Goal: Information Seeking & Learning: Learn about a topic

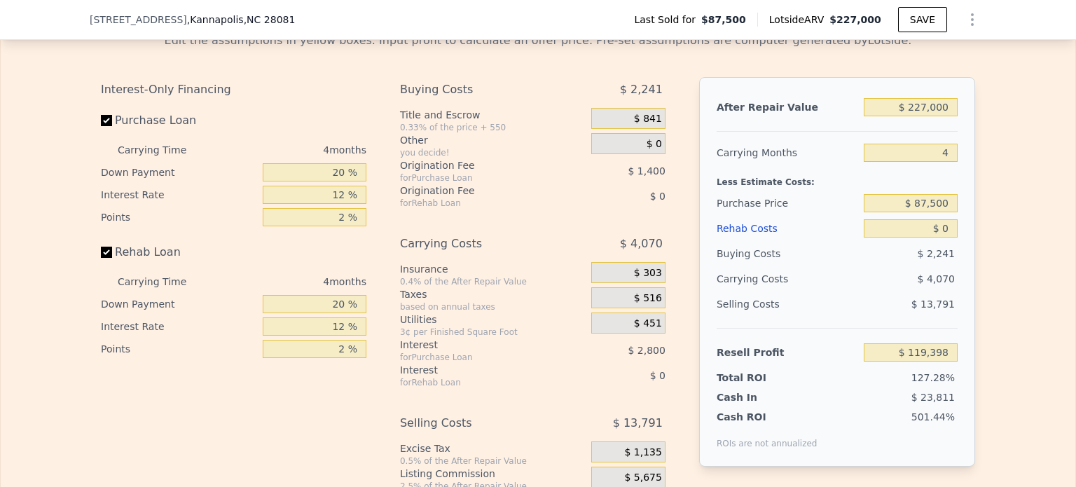
scroll to position [2027, 0]
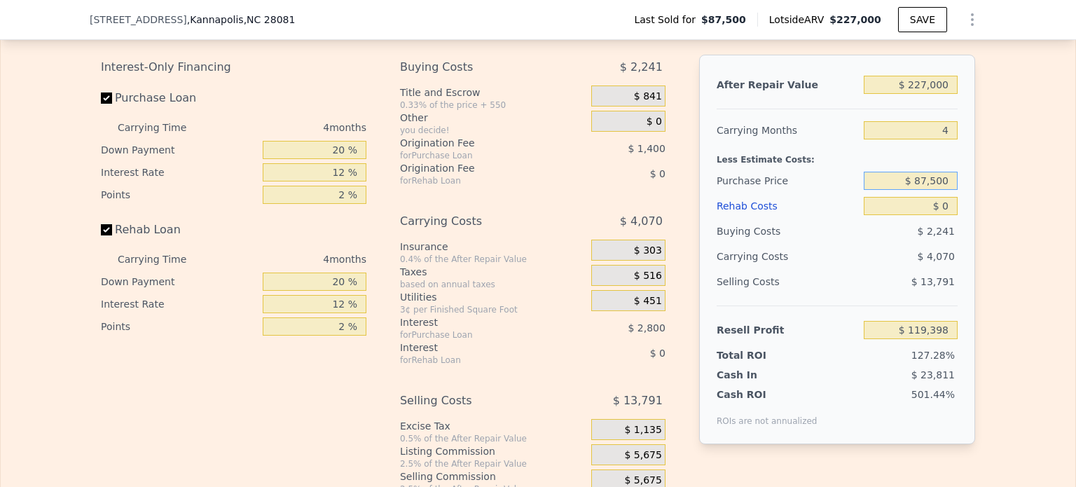
click at [912, 190] on input "$ 87,500" at bounding box center [911, 181] width 94 height 18
drag, startPoint x: 914, startPoint y: 198, endPoint x: 953, endPoint y: 198, distance: 39.2
click at [953, 198] on div "After Repair Value $ 227,000 Carrying Months 4 Less Estimate Costs: Purchase Pr…" at bounding box center [837, 250] width 276 height 390
type input "$ 125,000"
click at [932, 215] on input "$ 0" at bounding box center [911, 206] width 94 height 18
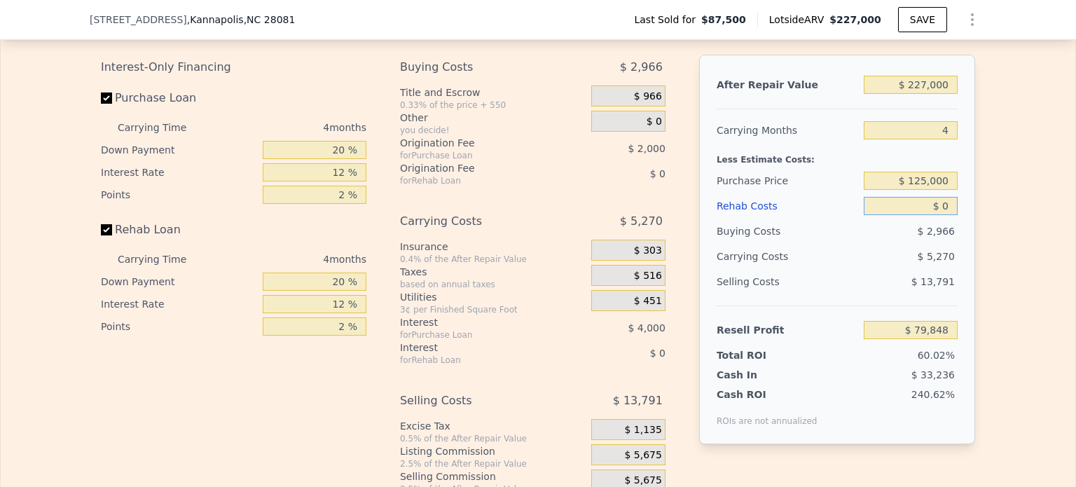
type input "$ 79,973"
type input "$ 550"
type input "$ 79,398"
type input "$ 5,500"
type input "$ 74,209"
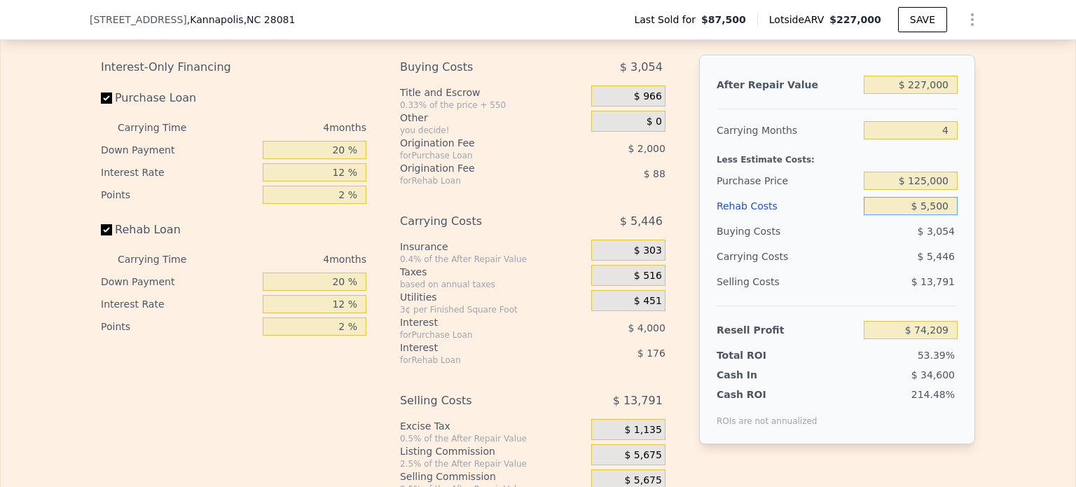
type input "$ 55,000"
type input "$ 22,333"
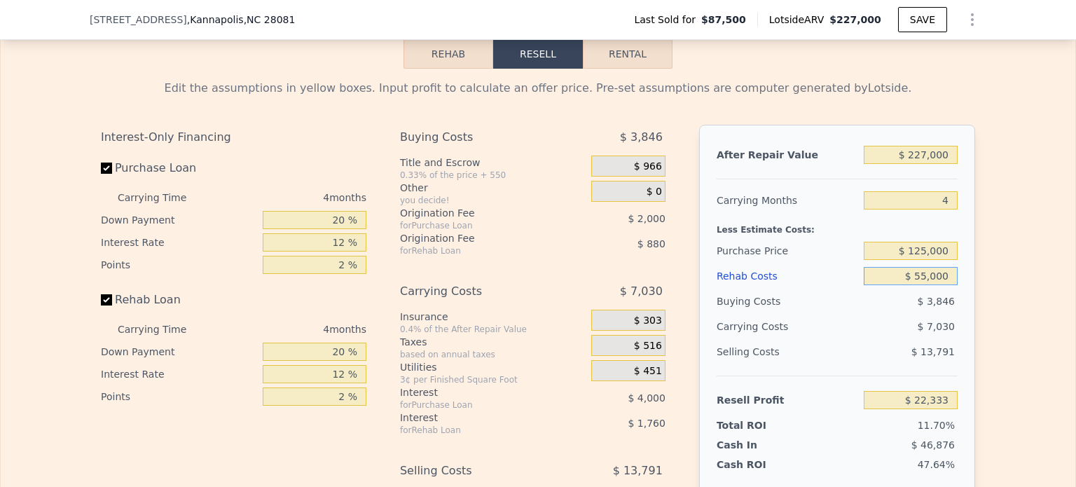
scroll to position [1887, 0]
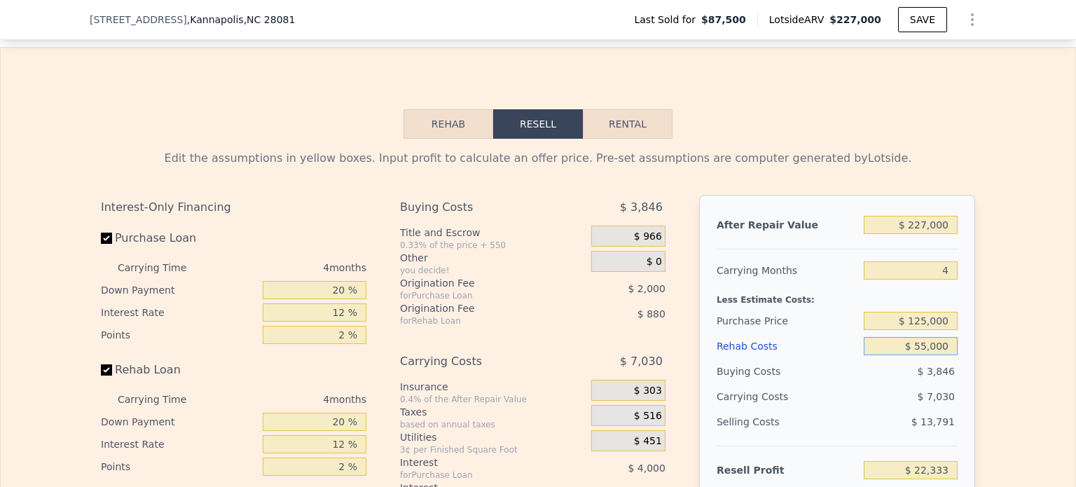
click at [620, 139] on button "Rental" at bounding box center [628, 123] width 90 height 29
select select "30"
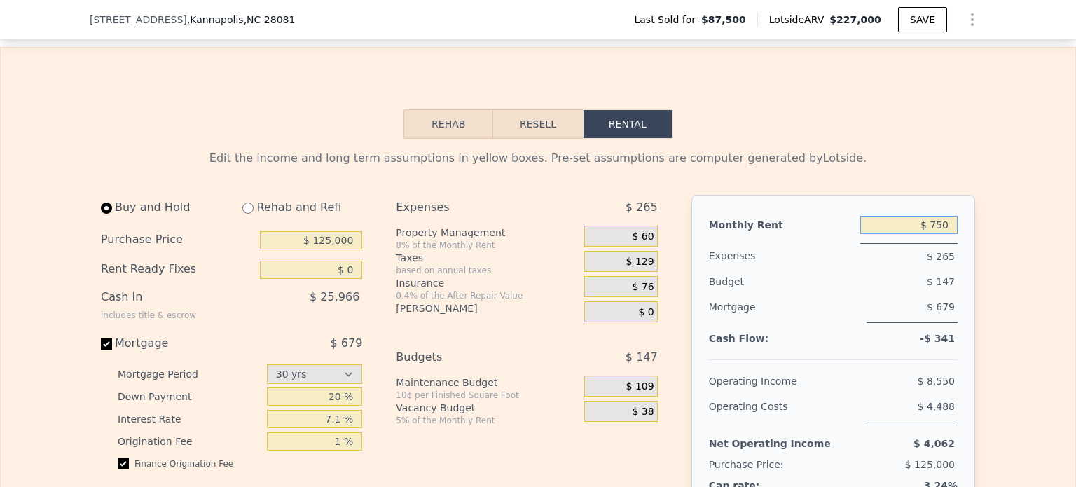
drag, startPoint x: 929, startPoint y: 243, endPoint x: 951, endPoint y: 249, distance: 22.4
click at [951, 234] on input "$ 750" at bounding box center [909, 225] width 97 height 18
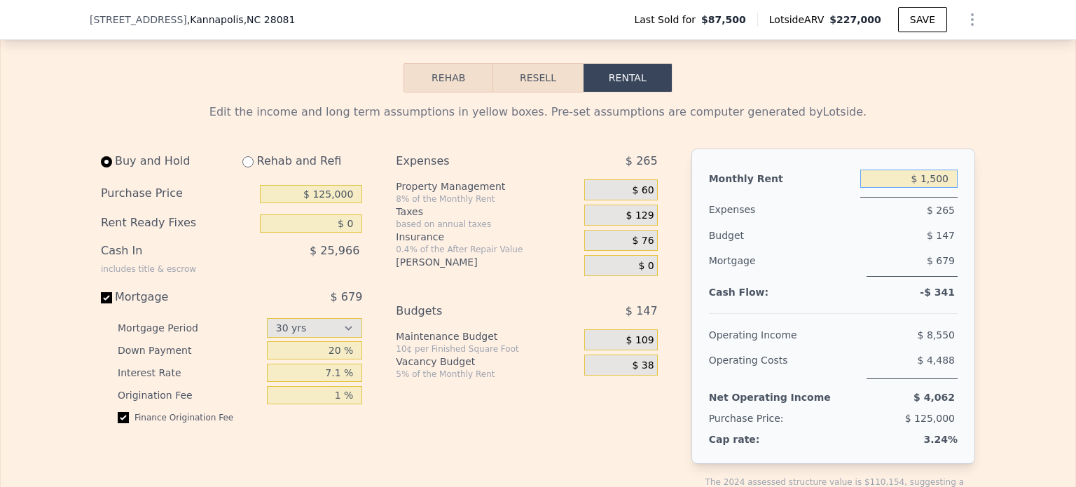
scroll to position [1957, 0]
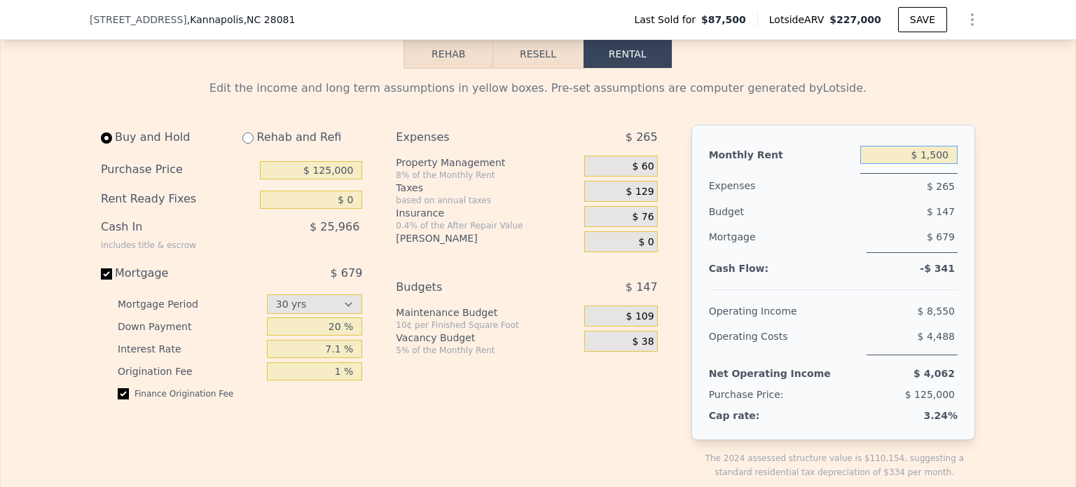
type input "$ 1,500"
click at [343, 209] on input "$ 0" at bounding box center [311, 200] width 102 height 18
type input "$ 50,000"
click at [298, 358] on input "7.1 %" at bounding box center [315, 349] width 96 height 18
click at [319, 358] on input "7.1 %" at bounding box center [315, 349] width 96 height 18
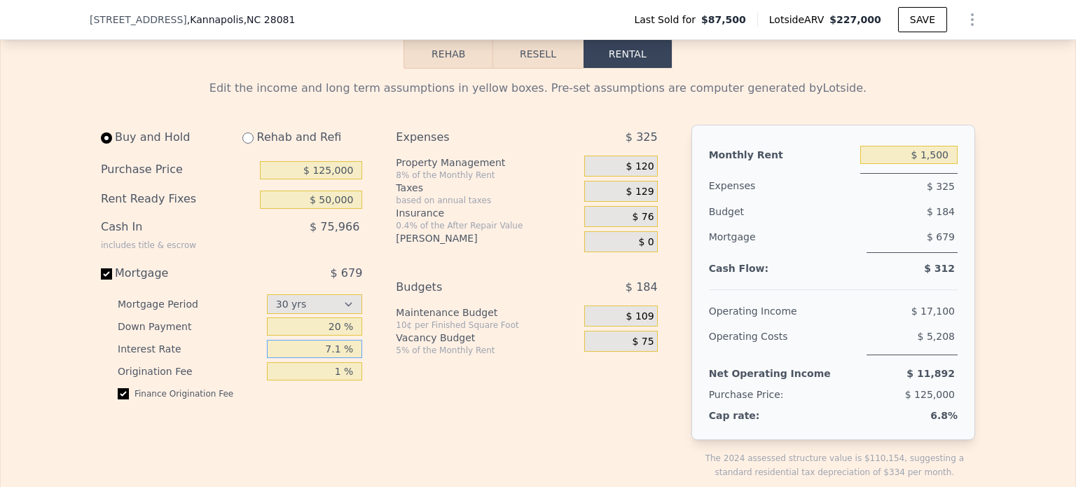
drag, startPoint x: 341, startPoint y: 364, endPoint x: 325, endPoint y: 364, distance: 15.4
click at [325, 358] on input "7.1 %" at bounding box center [315, 349] width 96 height 18
type input "7 %"
click at [282, 432] on div "Buy and Hold Rehab and Refi Purchase Price $ 125,000 Rent Ready Fixes $ 50,000 …" at bounding box center [237, 313] width 273 height 377
click at [242, 144] on input "radio" at bounding box center [247, 137] width 11 height 11
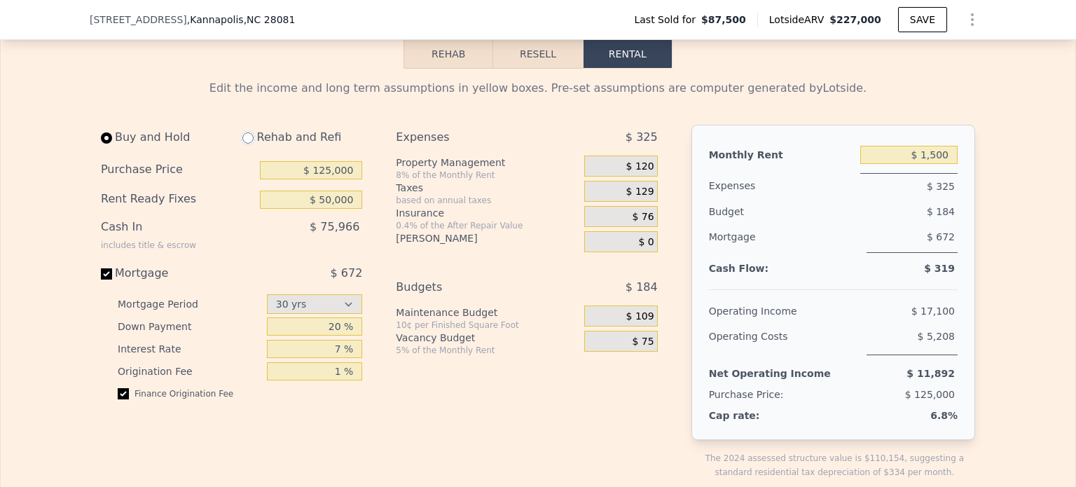
radio input "true"
select select "30"
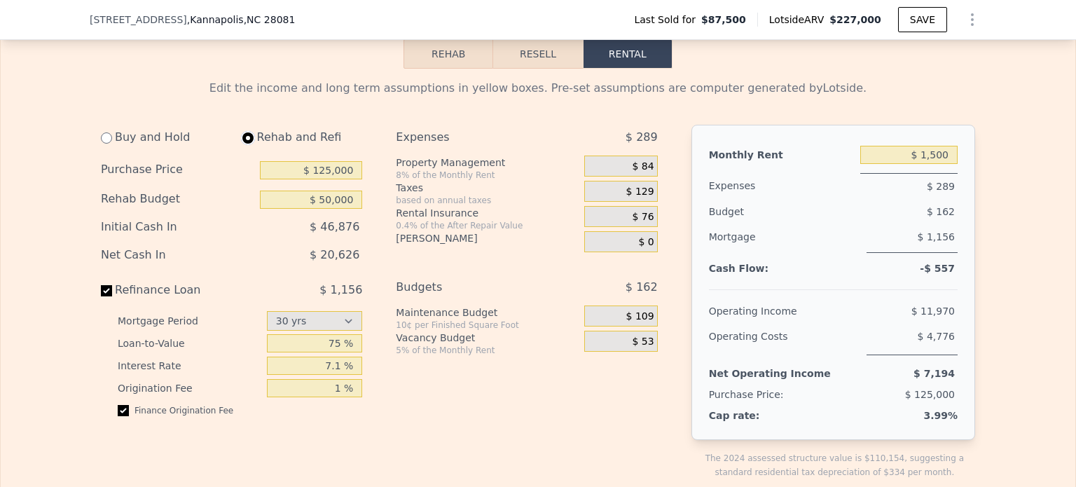
type input "$ 55,000"
type input "$ 1,050"
click at [646, 175] on div "$ 84" at bounding box center [620, 166] width 73 height 21
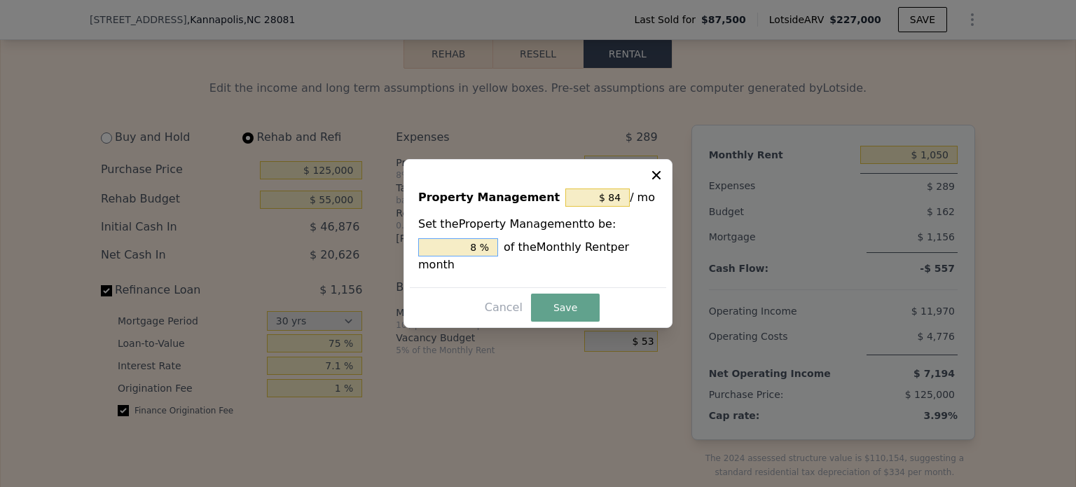
drag, startPoint x: 487, startPoint y: 254, endPoint x: 471, endPoint y: 254, distance: 16.1
click at [471, 254] on input "8 %" at bounding box center [458, 247] width 80 height 18
click at [458, 255] on input "8 %" at bounding box center [458, 247] width 80 height 18
type input "$ 0"
type input "0 %"
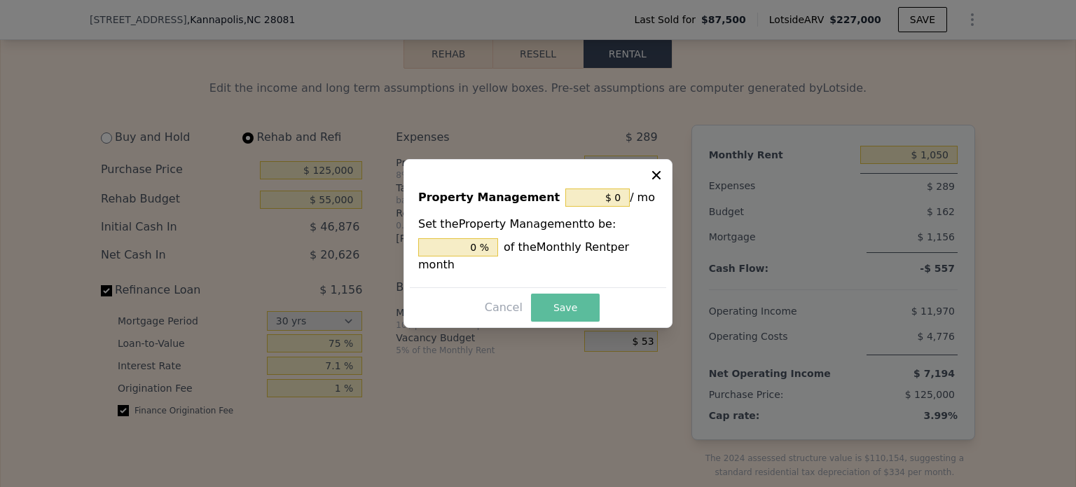
click at [557, 295] on button "Save" at bounding box center [565, 308] width 69 height 28
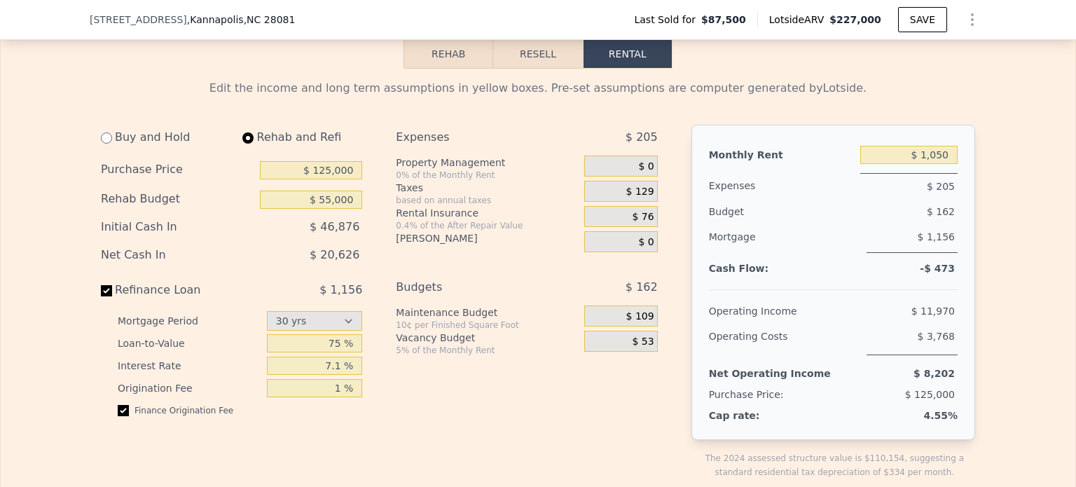
click at [631, 198] on span "$ 129" at bounding box center [641, 192] width 28 height 13
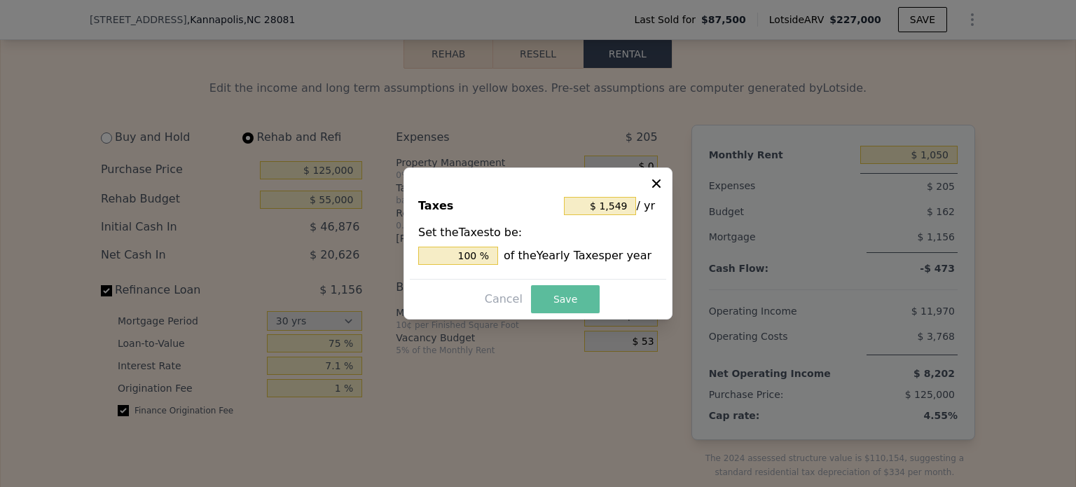
click at [564, 301] on button "Save" at bounding box center [565, 299] width 69 height 28
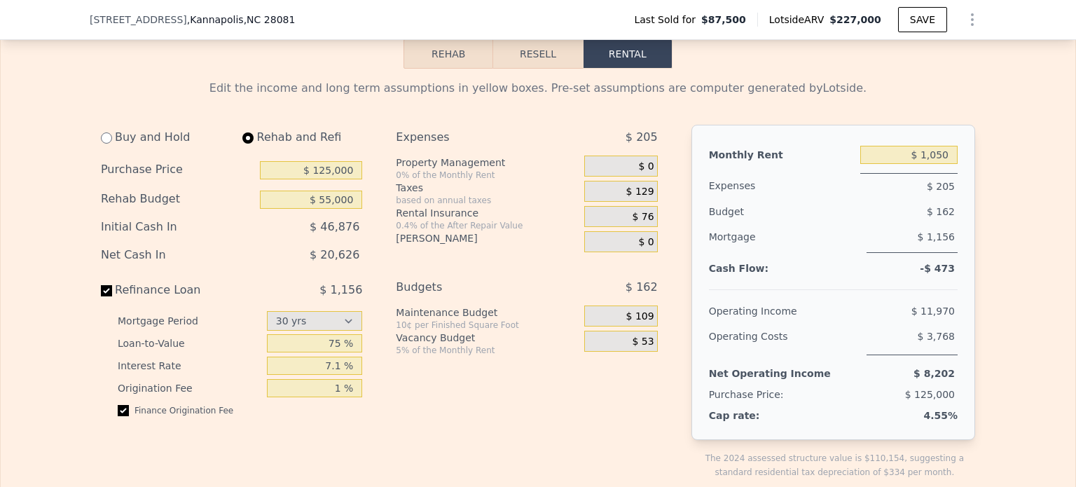
click at [633, 224] on span "$ 76" at bounding box center [644, 217] width 22 height 13
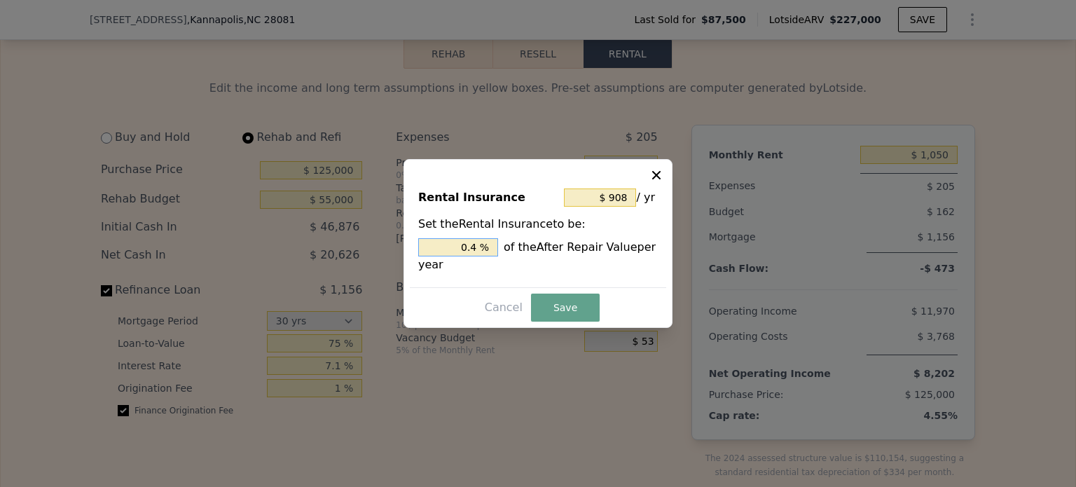
drag, startPoint x: 465, startPoint y: 247, endPoint x: 488, endPoint y: 246, distance: 22.4
click at [485, 247] on input "0.4 %" at bounding box center [458, 247] width 80 height 18
type input "$ 0"
type input "0 %"
click at [556, 310] on button "Save" at bounding box center [565, 308] width 69 height 28
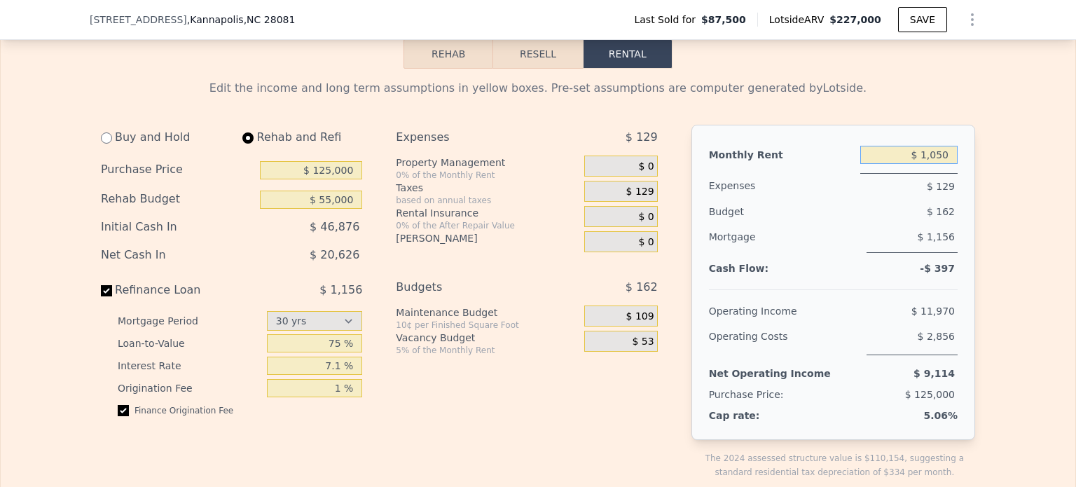
click at [923, 164] on input "$ 1,050" at bounding box center [909, 155] width 97 height 18
type input "$ 1,500"
click at [926, 242] on span "$ 1,156" at bounding box center [936, 236] width 37 height 11
click at [631, 323] on span "$ 109" at bounding box center [641, 316] width 28 height 13
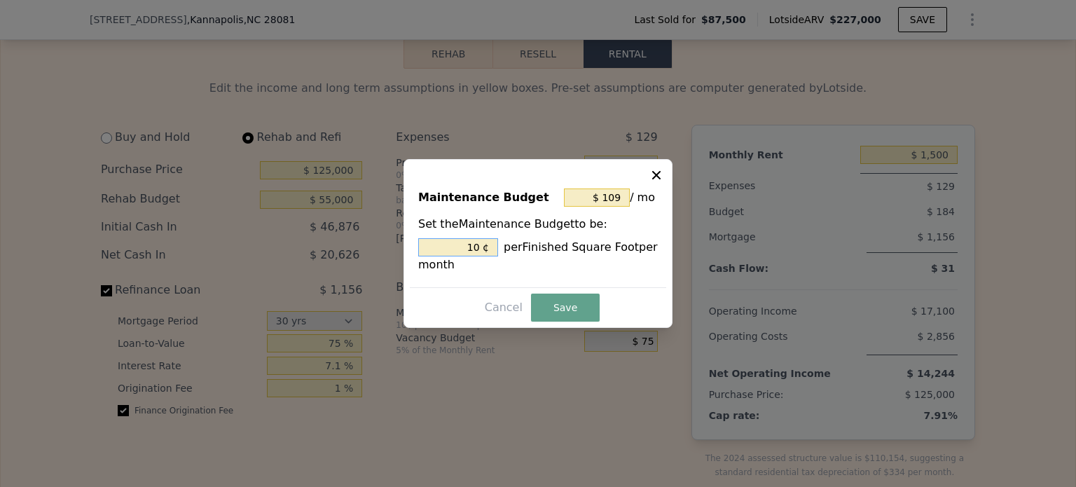
drag, startPoint x: 482, startPoint y: 247, endPoint x: 472, endPoint y: 248, distance: 10.5
click at [472, 248] on input "10 ¢" at bounding box center [458, 247] width 80 height 18
drag, startPoint x: 602, startPoint y: 198, endPoint x: 644, endPoint y: 195, distance: 42.2
click at [644, 195] on div "$ 109 / mo" at bounding box center [611, 197] width 94 height 25
type input "$ 10"
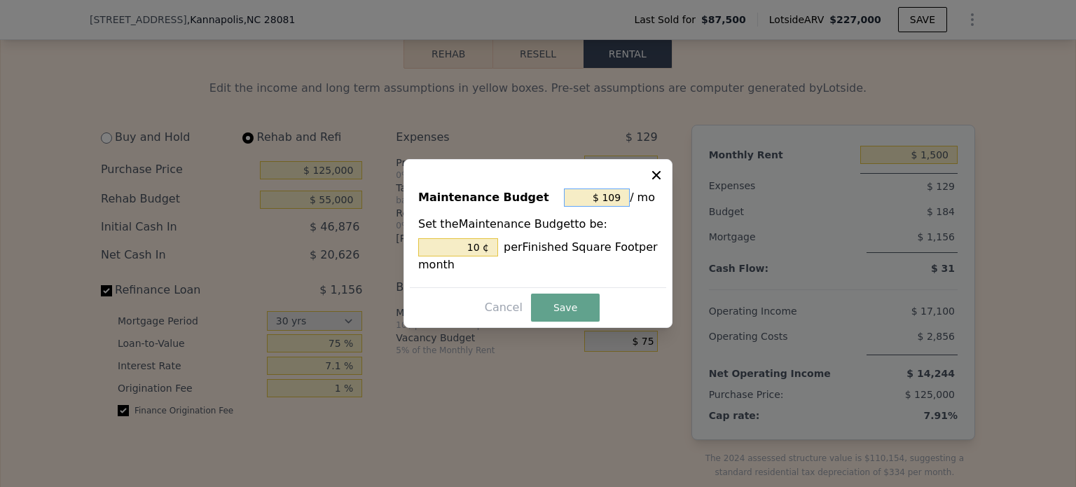
type input "0.916 ¢"
type input "$ 1"
type input "0.092 ¢"
type input "$ 5"
type input "0.458 ¢"
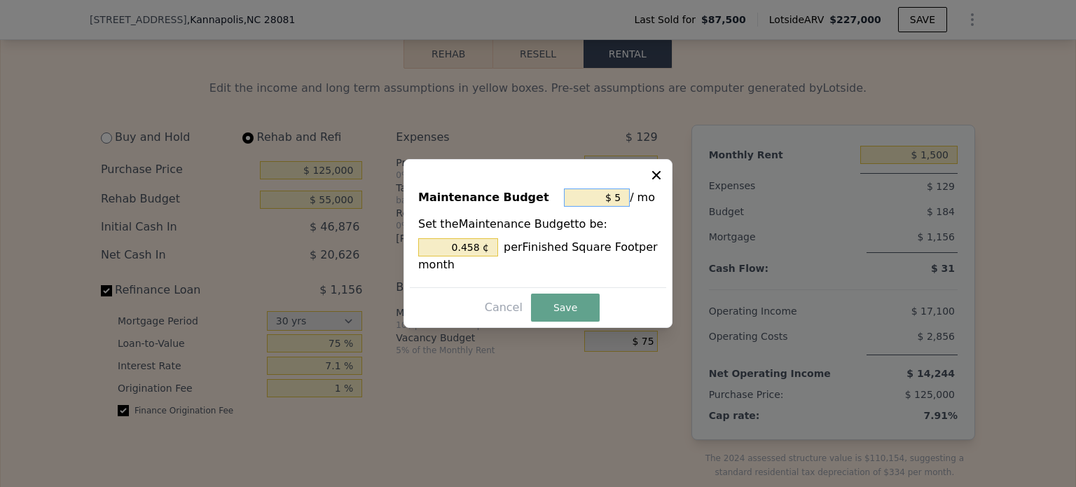
type input "$ 50"
type input "4.579 ¢"
type input "$ 50"
click at [573, 304] on button "Save" at bounding box center [565, 308] width 69 height 28
type input "4.579 %"
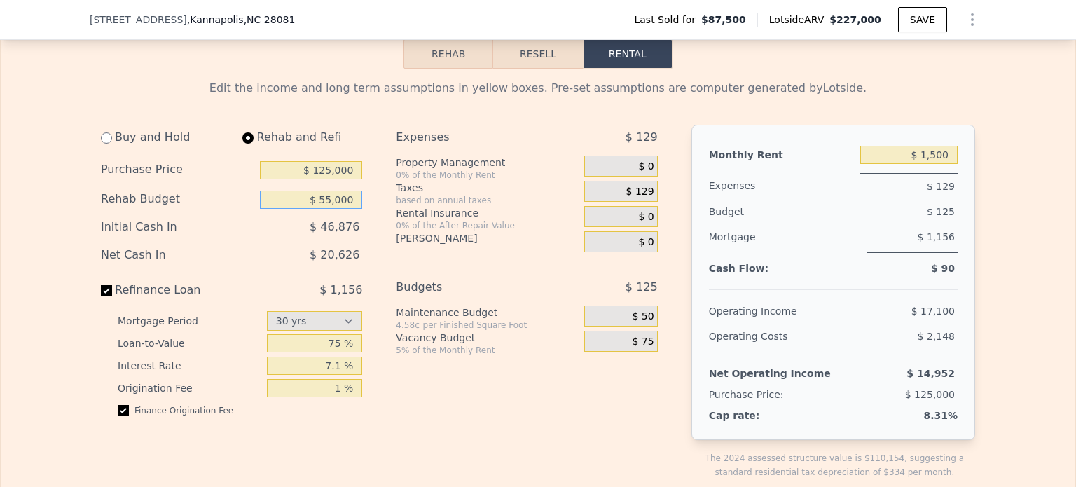
click at [322, 209] on input "$ 55,000" at bounding box center [311, 200] width 102 height 18
type input "$ 25,000"
click at [798, 199] on div "Expenses" at bounding box center [782, 186] width 146 height 26
click at [446, 420] on div "Expenses $ 129 Property Management 0% of the Monthly Rent $ 0 Taxes based on an…" at bounding box center [532, 313] width 273 height 377
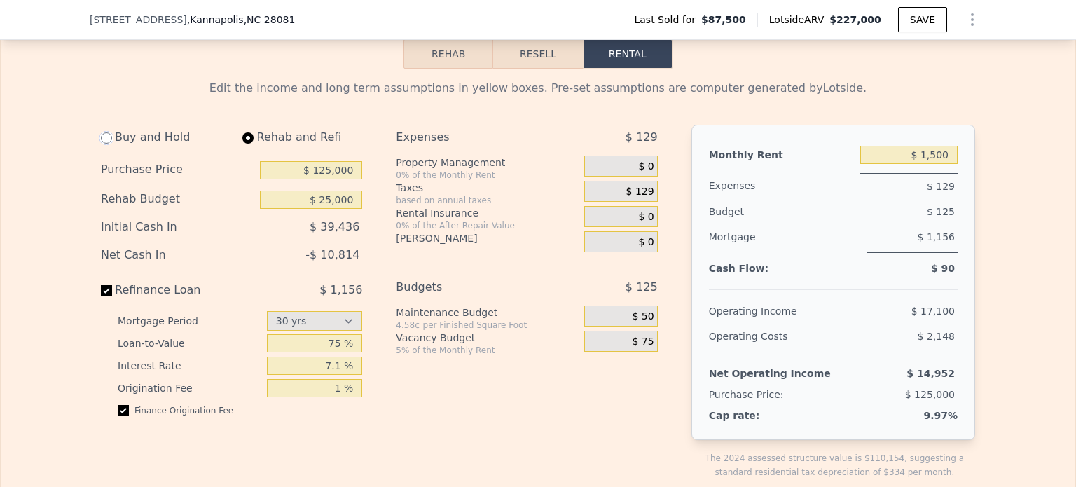
click at [101, 144] on input "radio" at bounding box center [106, 137] width 11 height 11
radio input "true"
type input "$ 50,000"
select select "30"
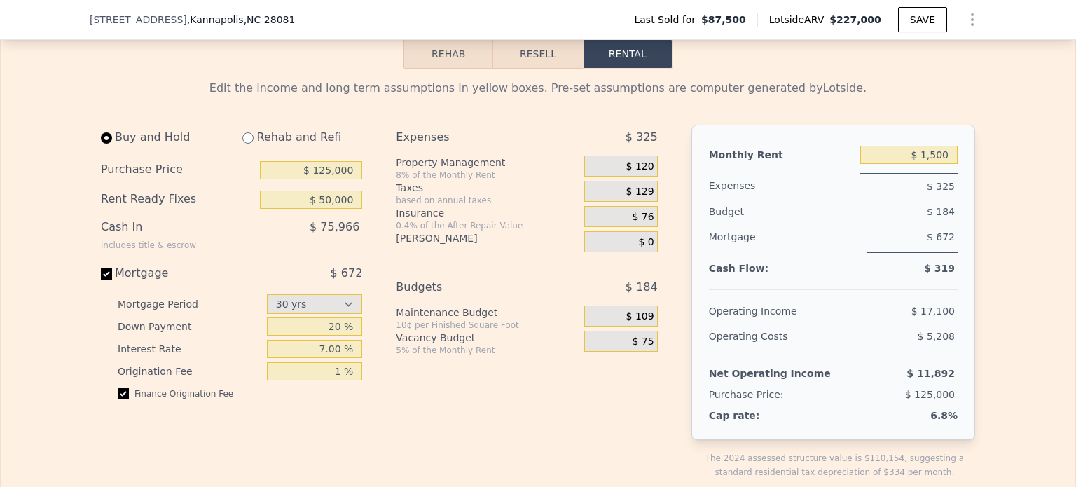
click at [250, 150] on div "Rehab and Refi" at bounding box center [296, 137] width 131 height 25
click at [245, 144] on input "radio" at bounding box center [247, 137] width 11 height 11
radio input "true"
type input "$ 25,000"
select select "30"
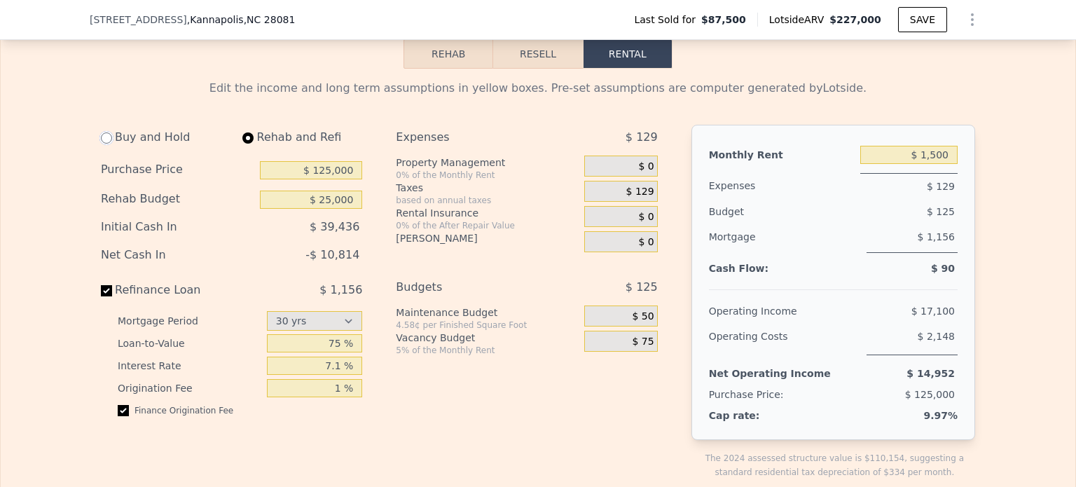
click at [103, 144] on input "radio" at bounding box center [106, 137] width 11 height 11
radio input "true"
type input "$ 50,000"
select select "30"
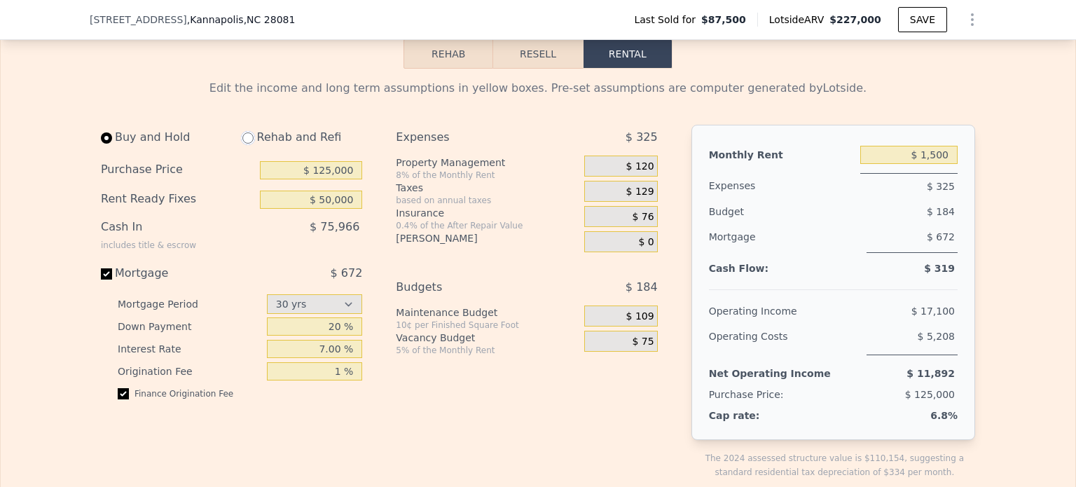
click at [242, 144] on input "radio" at bounding box center [247, 137] width 11 height 11
radio input "true"
type input "$ 25,000"
select select "30"
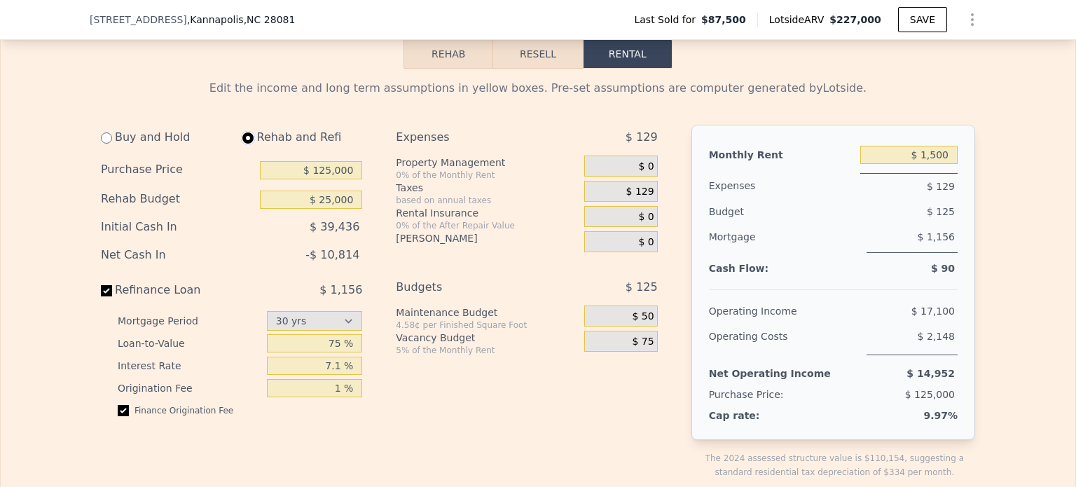
click at [440, 69] on button "Rehab" at bounding box center [449, 53] width 90 height 29
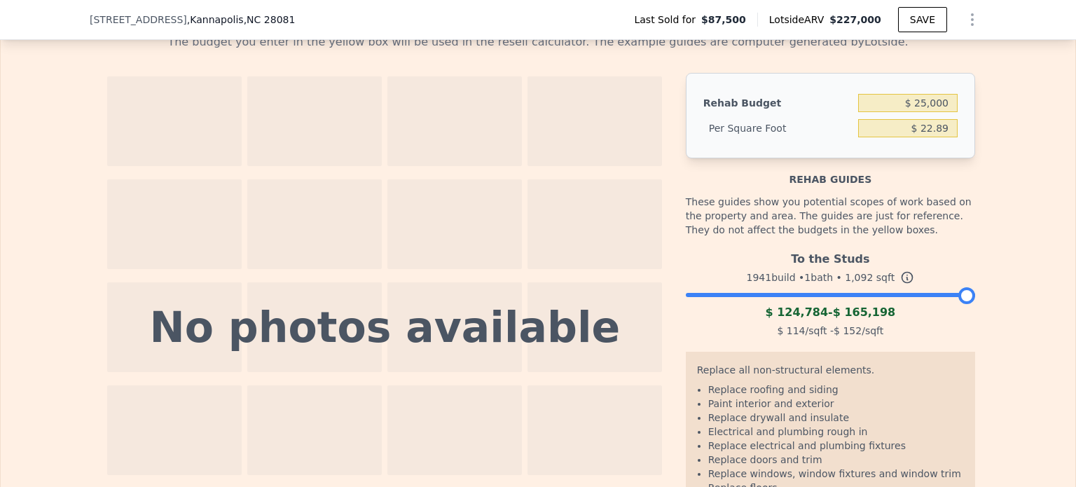
scroll to position [2027, 0]
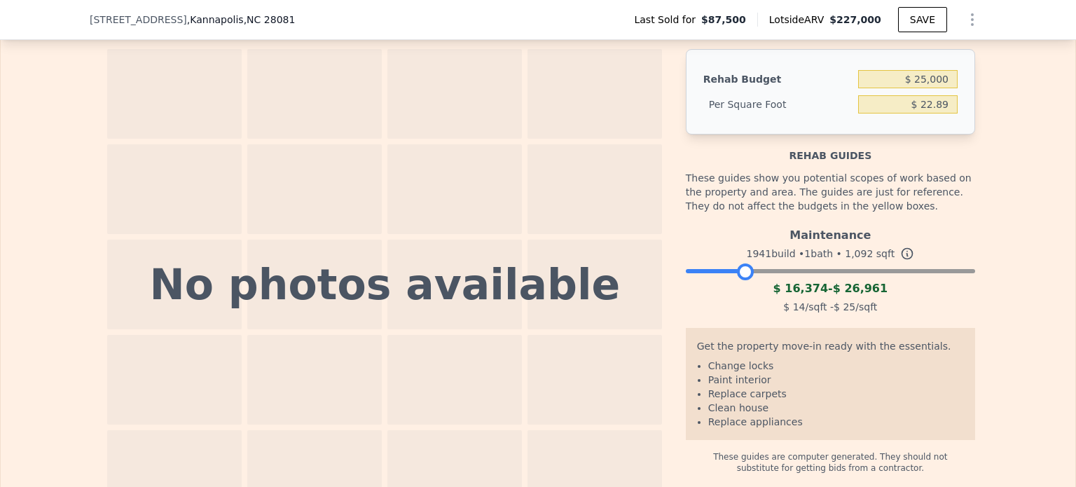
drag, startPoint x: 940, startPoint y: 291, endPoint x: 741, endPoint y: 287, distance: 199.1
click at [741, 280] on div at bounding box center [745, 272] width 17 height 17
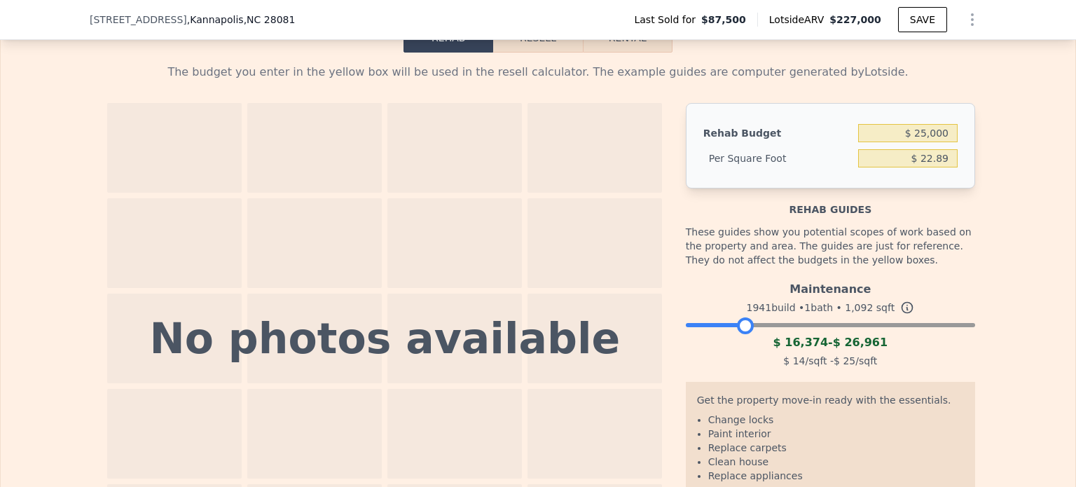
scroll to position [1817, 0]
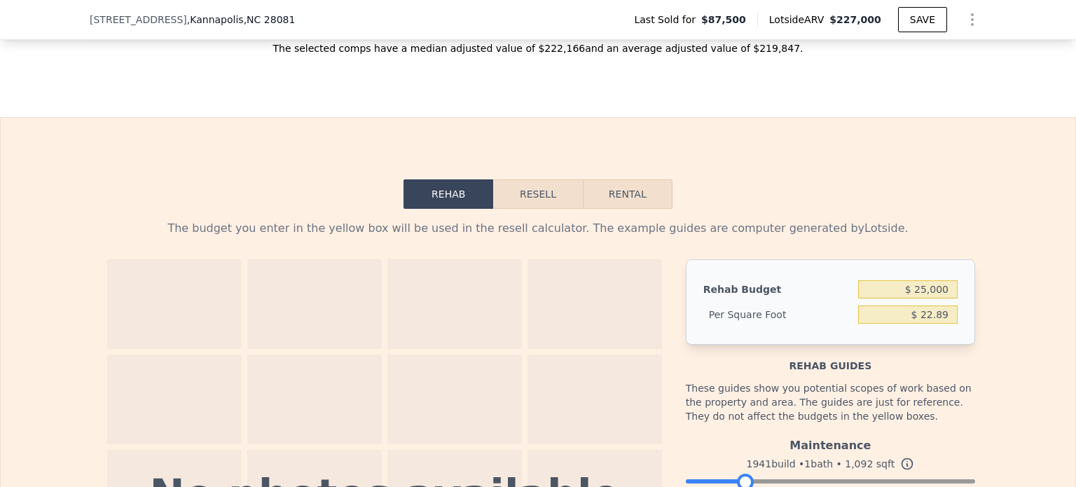
click at [535, 209] on button "Resell" at bounding box center [537, 193] width 89 height 29
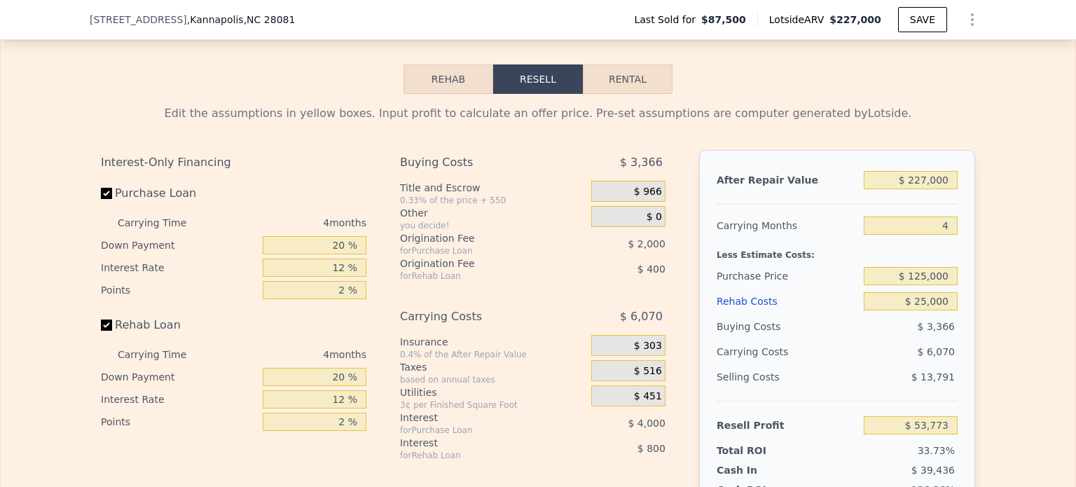
scroll to position [1957, 0]
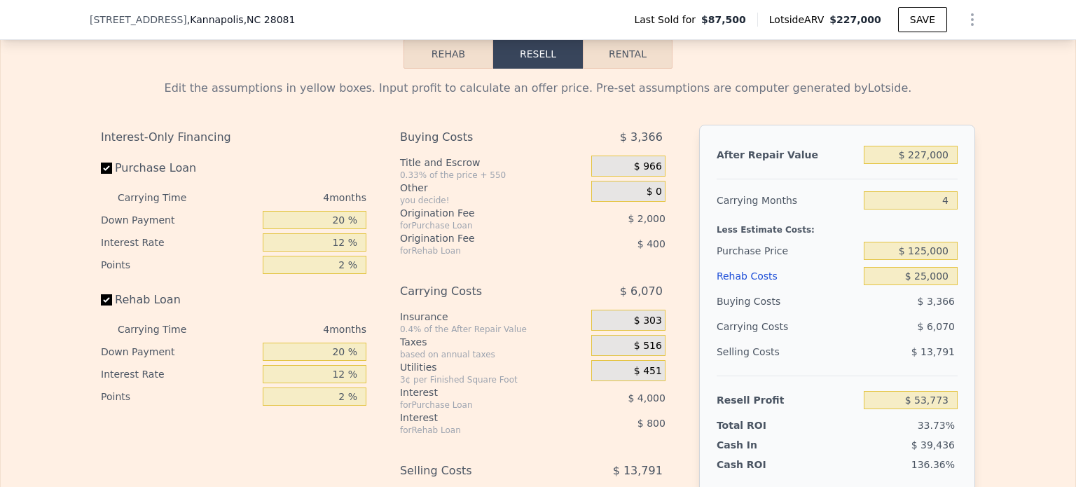
click at [645, 69] on button "Rental" at bounding box center [628, 53] width 90 height 29
select select "30"
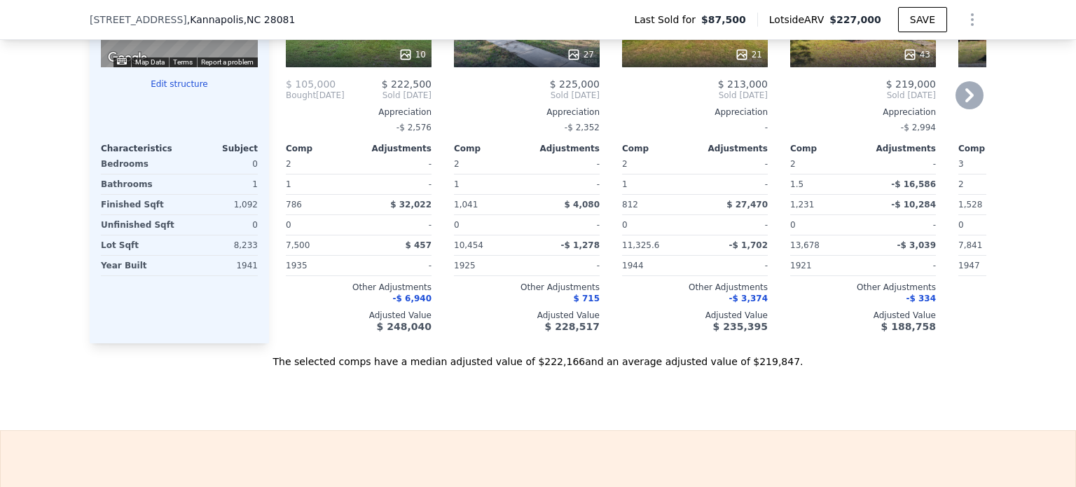
scroll to position [1396, 0]
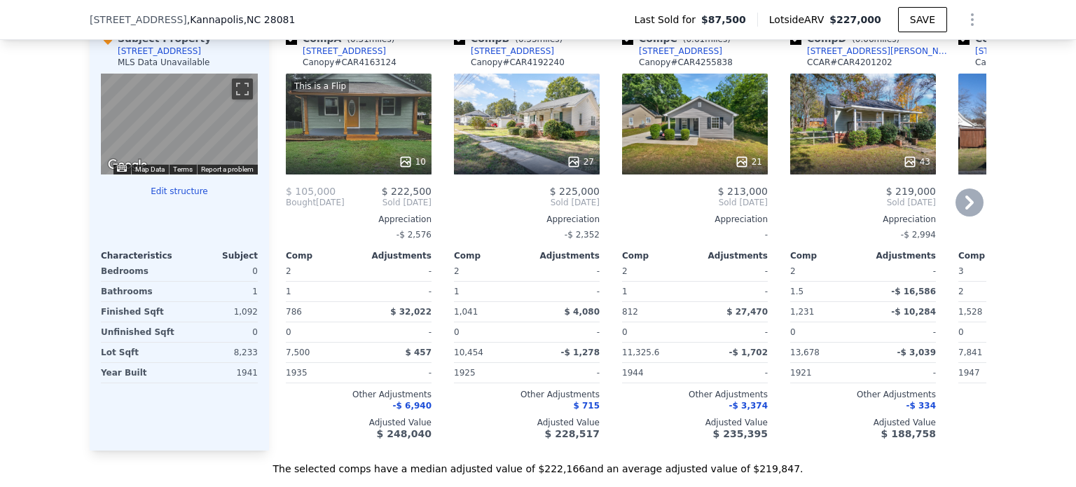
click at [368, 130] on div "This is a Flip 10" at bounding box center [359, 124] width 146 height 101
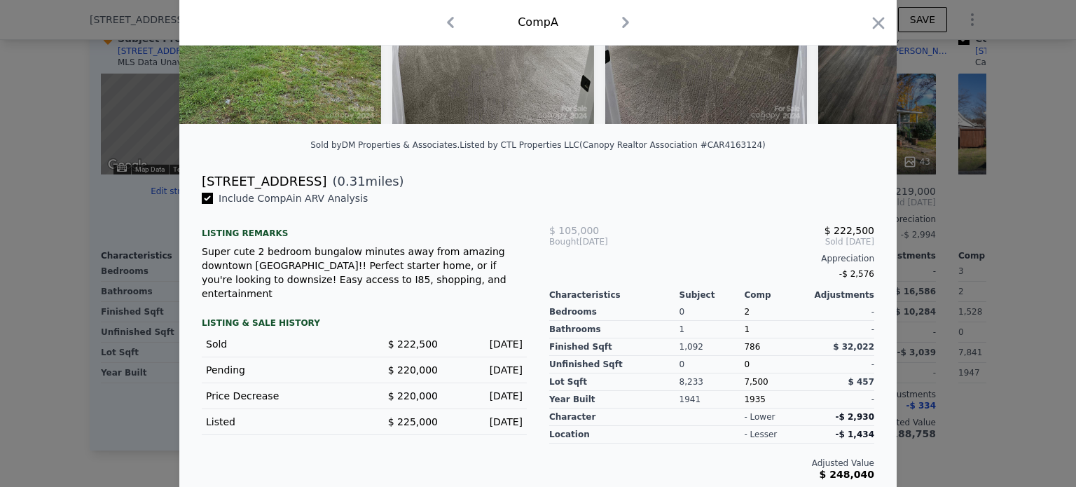
scroll to position [249, 0]
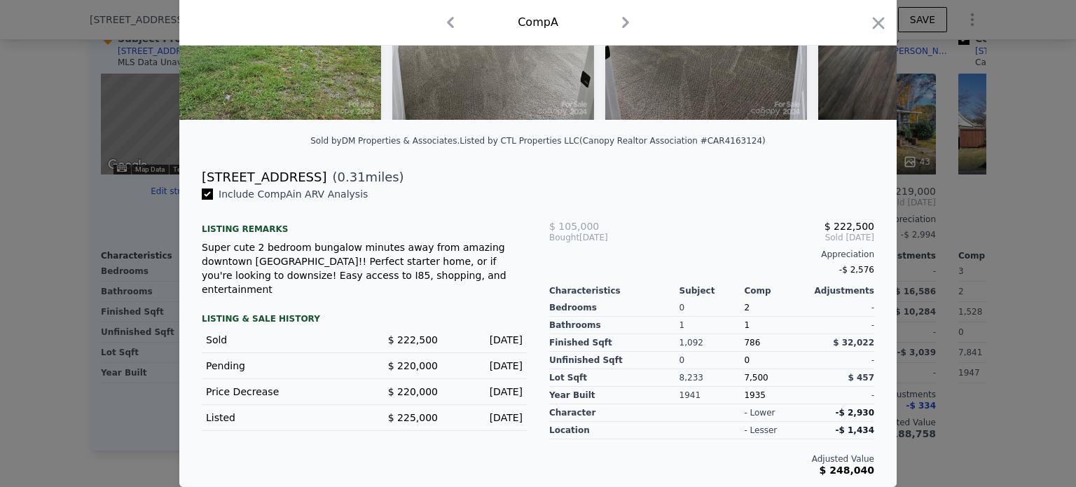
click at [622, 21] on icon "button" at bounding box center [625, 22] width 7 height 11
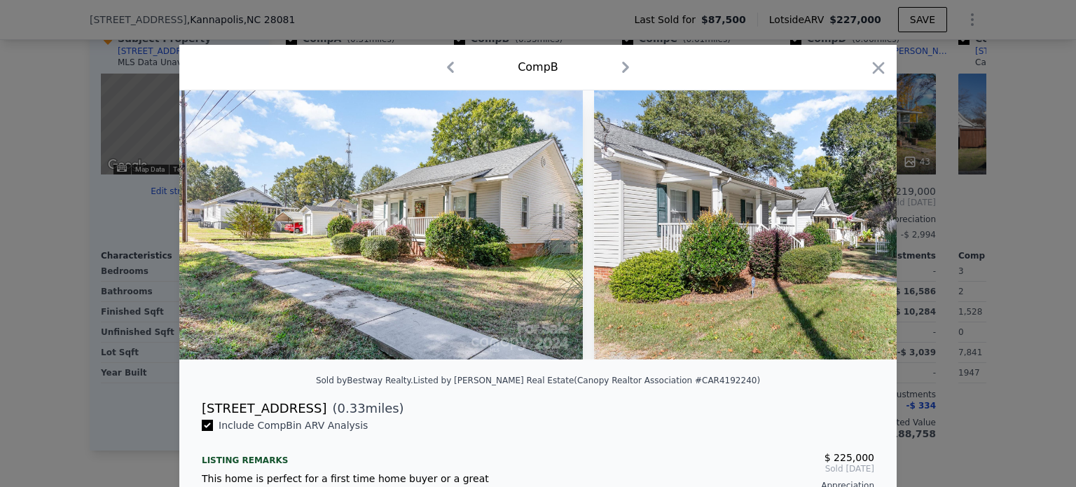
click at [443, 64] on icon "button" at bounding box center [450, 67] width 22 height 22
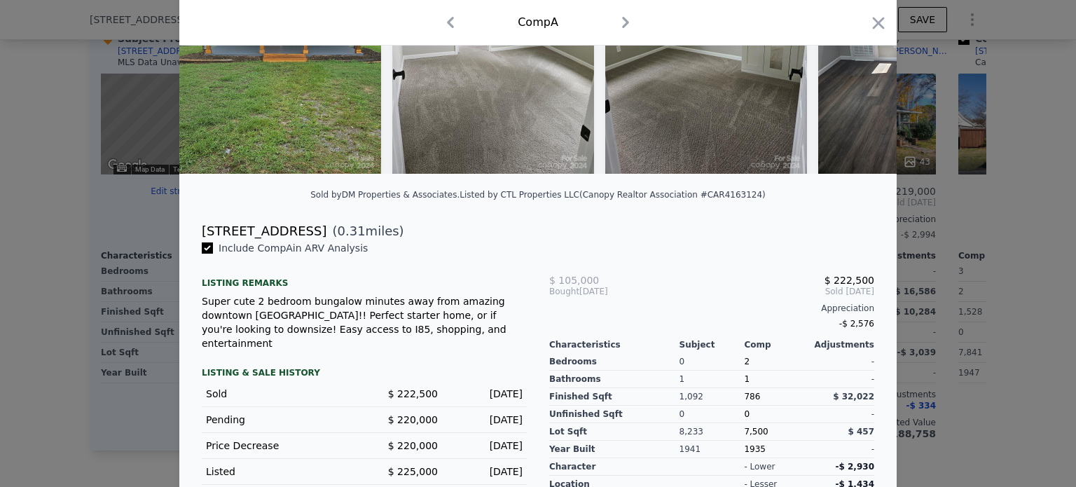
scroll to position [249, 0]
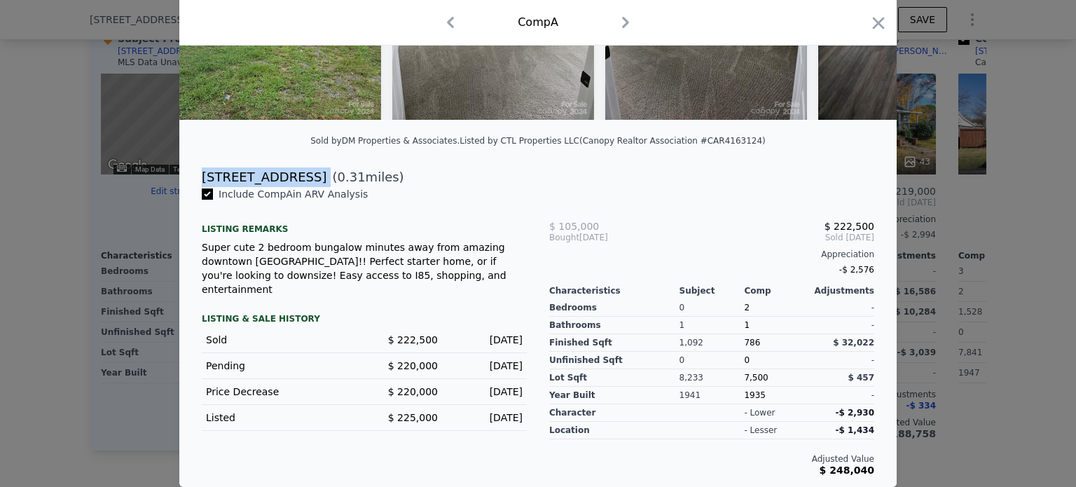
drag, startPoint x: 267, startPoint y: 173, endPoint x: 196, endPoint y: 175, distance: 70.8
click at [196, 175] on div "[STREET_ADDRESS] ( 0.31 miles)" at bounding box center [538, 177] width 695 height 20
select select "30"
type input "$ 50,000"
type input "$ 750"
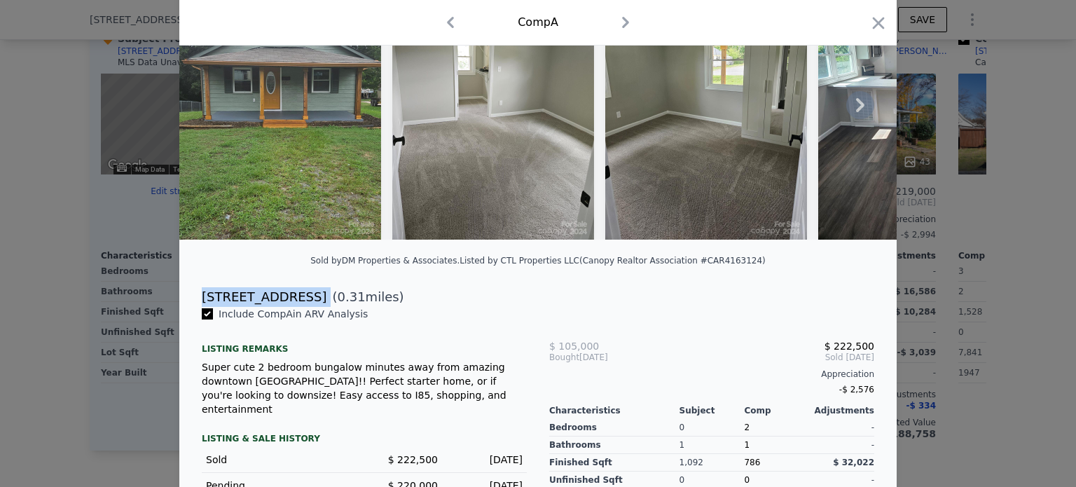
scroll to position [39, 0]
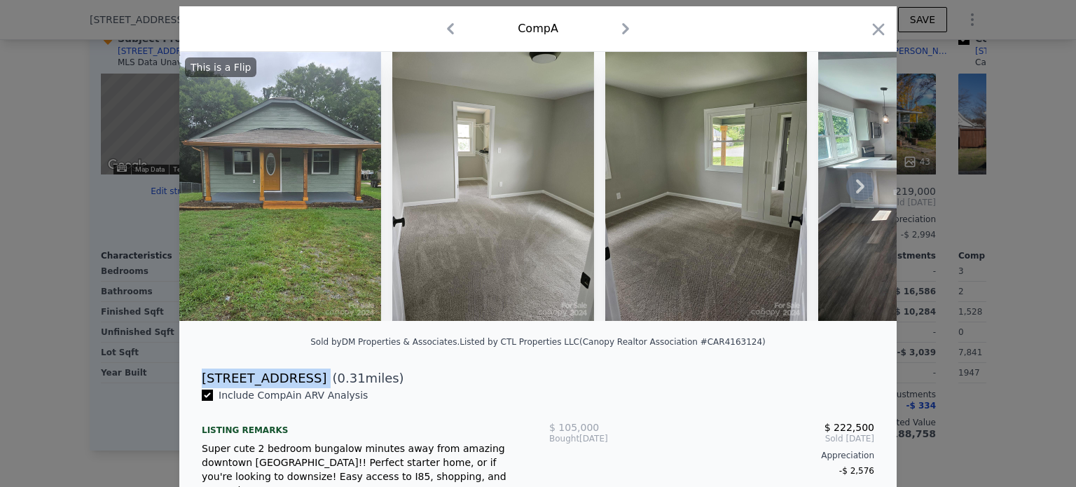
click at [280, 173] on img at bounding box center [280, 186] width 202 height 269
click at [537, 186] on img at bounding box center [493, 186] width 202 height 269
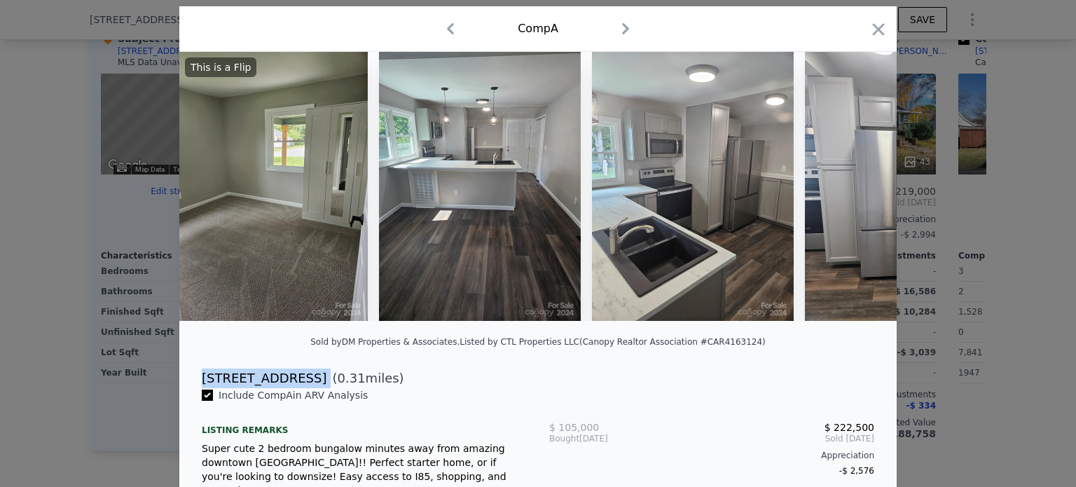
scroll to position [0, 472]
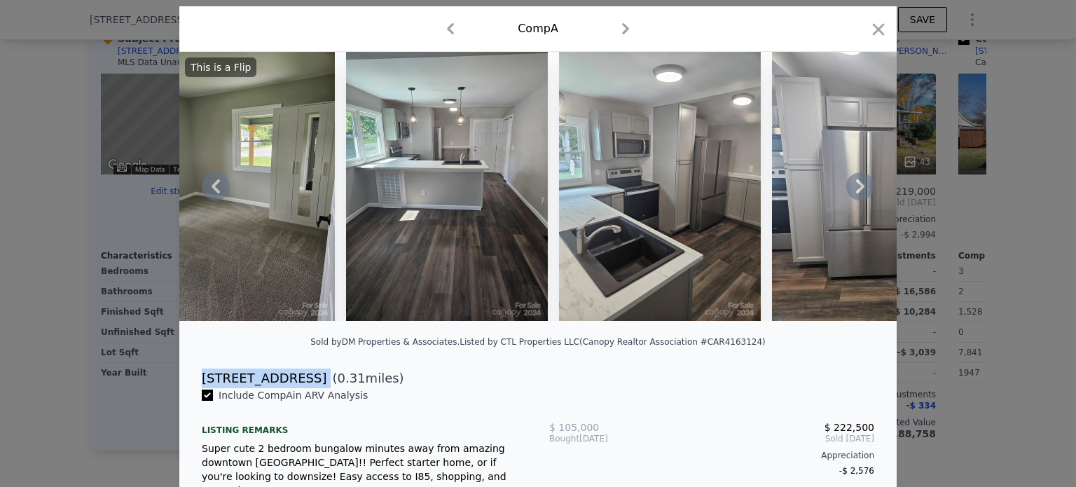
click at [420, 183] on img at bounding box center [447, 186] width 202 height 269
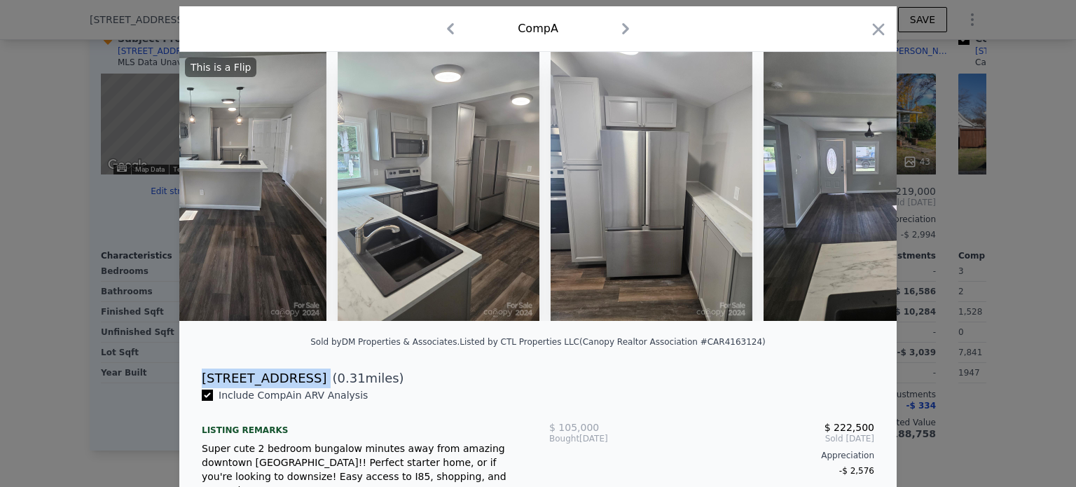
scroll to position [0, 721]
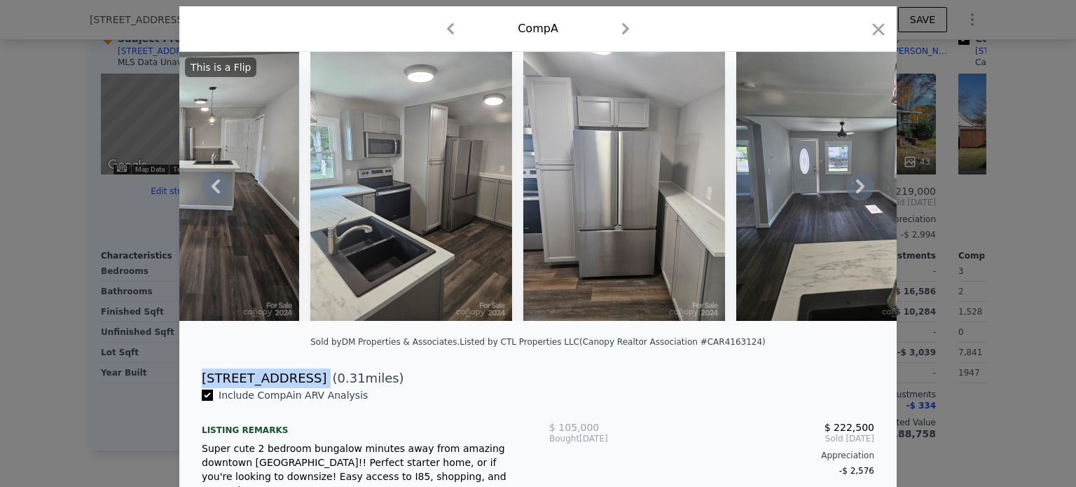
click at [524, 173] on img at bounding box center [625, 186] width 202 height 269
click at [453, 171] on img at bounding box center [411, 186] width 202 height 269
click at [879, 28] on icon "button" at bounding box center [879, 30] width 20 height 20
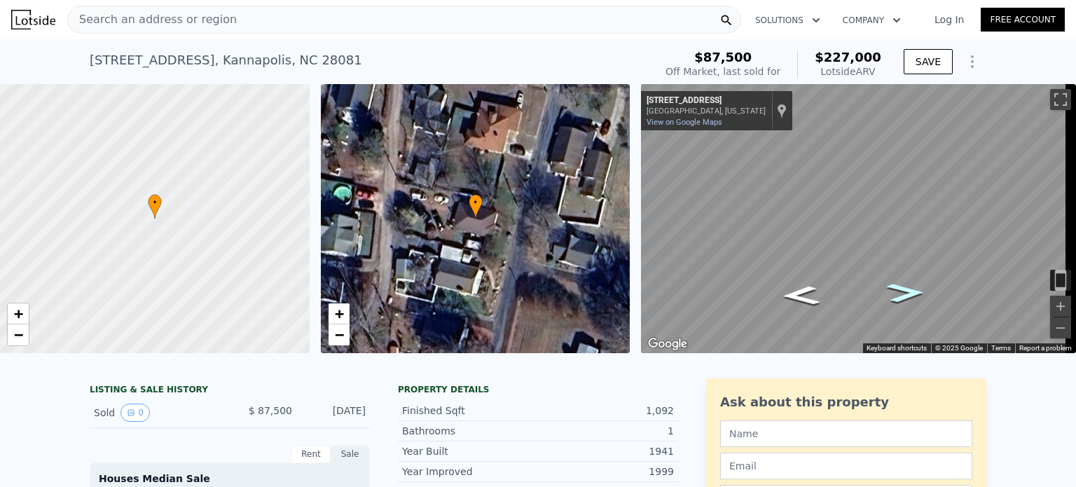
click at [907, 294] on icon "Go North, N Juniper Ave" at bounding box center [906, 293] width 70 height 28
click at [824, 291] on icon "Go South, N Juniper Ave" at bounding box center [821, 296] width 105 height 30
click at [709, 120] on link "View on Google Maps" at bounding box center [685, 122] width 76 height 9
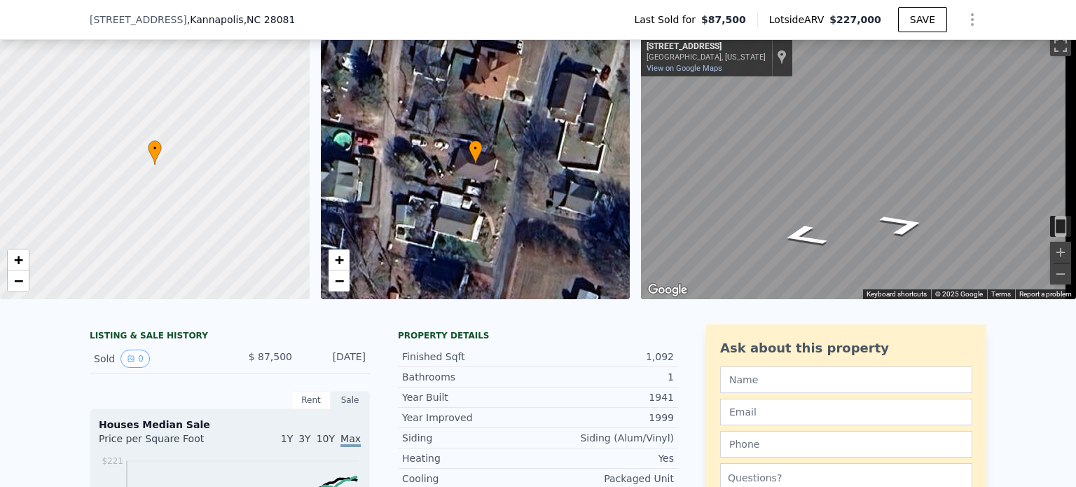
scroll to position [345, 0]
